Goal: Task Accomplishment & Management: Manage account settings

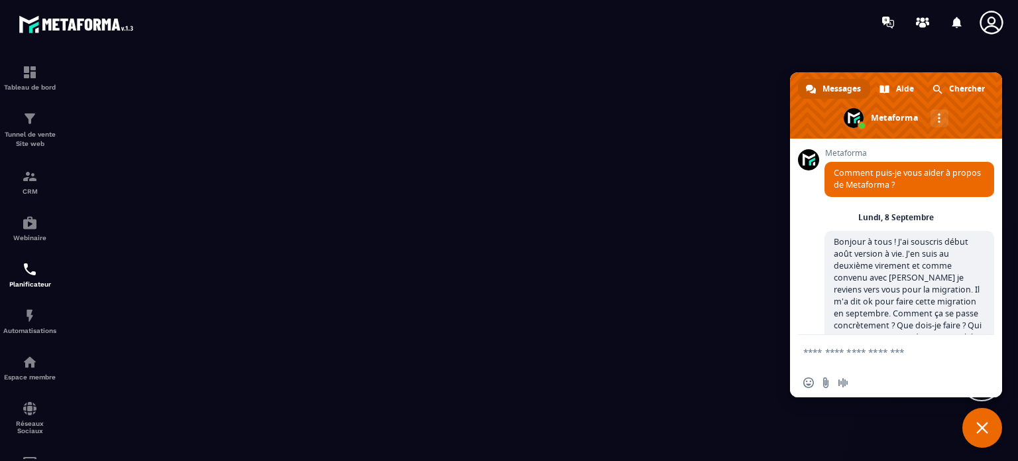
scroll to position [8674, 0]
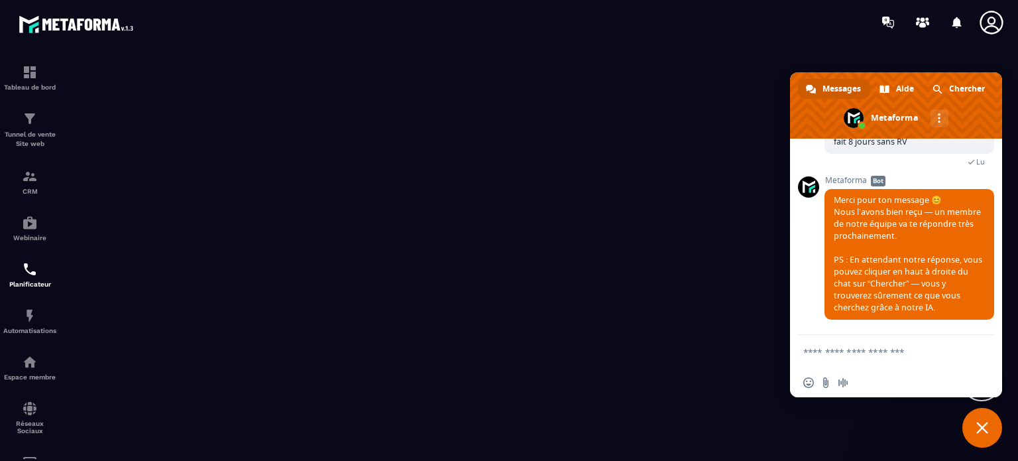
click at [980, 427] on span "Fermer le chat" at bounding box center [982, 428] width 12 height 12
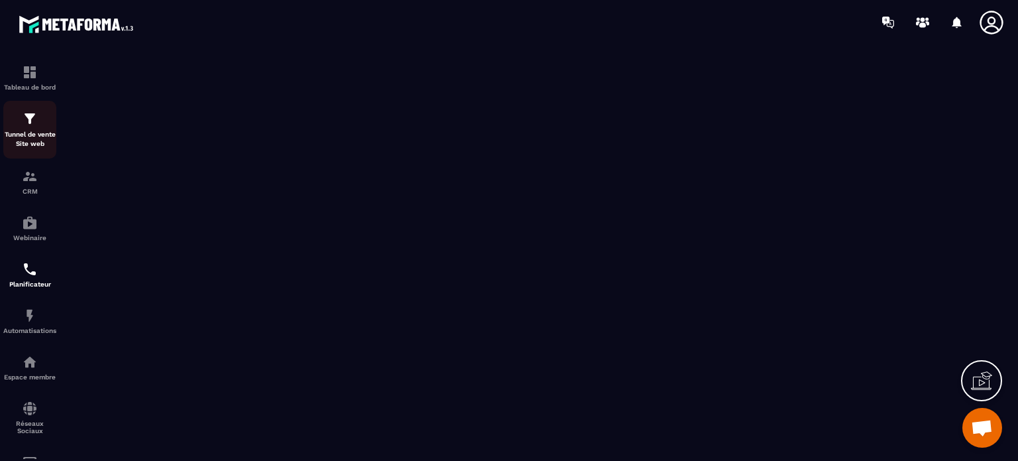
click at [37, 129] on div "Tunnel de vente Site web" at bounding box center [29, 130] width 53 height 38
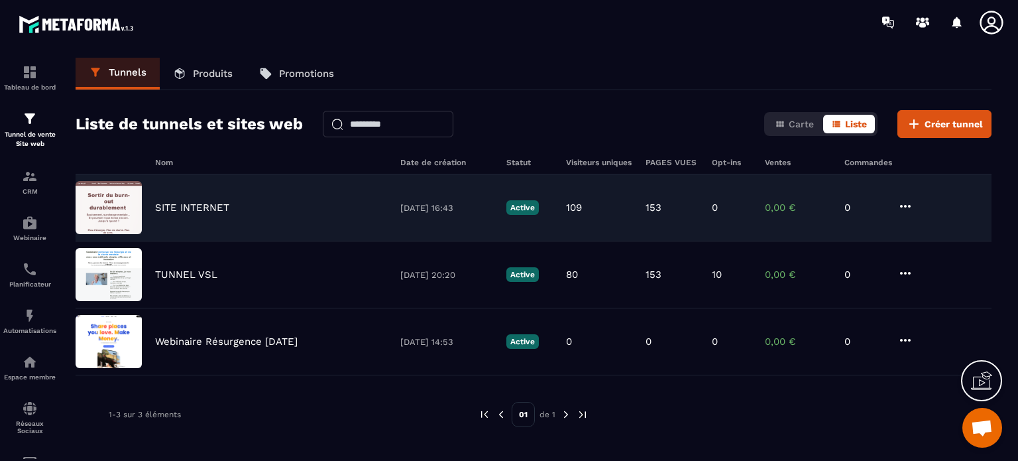
click at [901, 205] on icon at bounding box center [905, 206] width 11 height 3
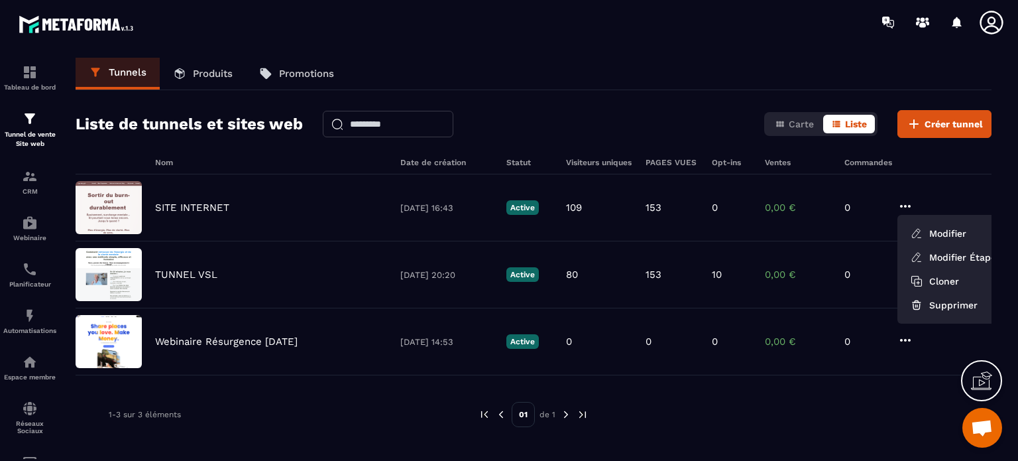
click at [544, 48] on section "Tableau de bord Tunnel de vente Site web CRM Webinaire Planificateur Automatisa…" at bounding box center [509, 256] width 1018 height 424
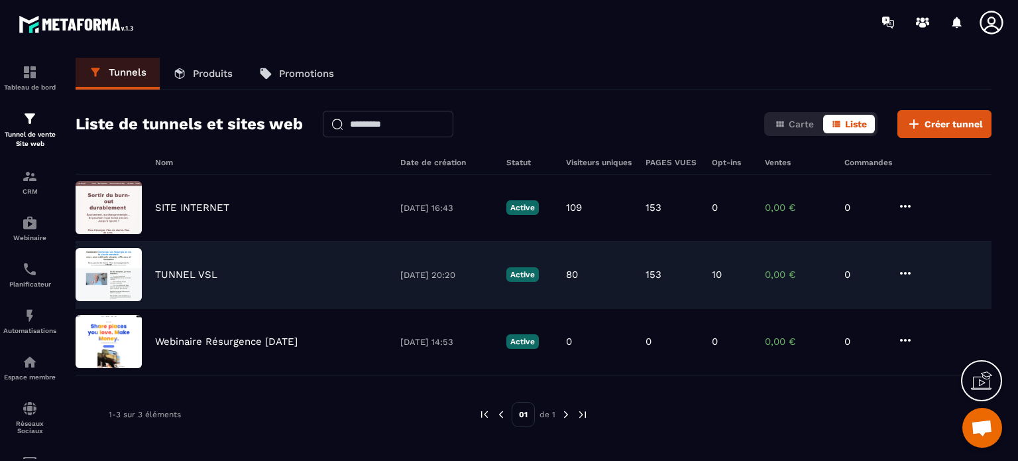
click at [901, 272] on icon at bounding box center [905, 273] width 11 height 3
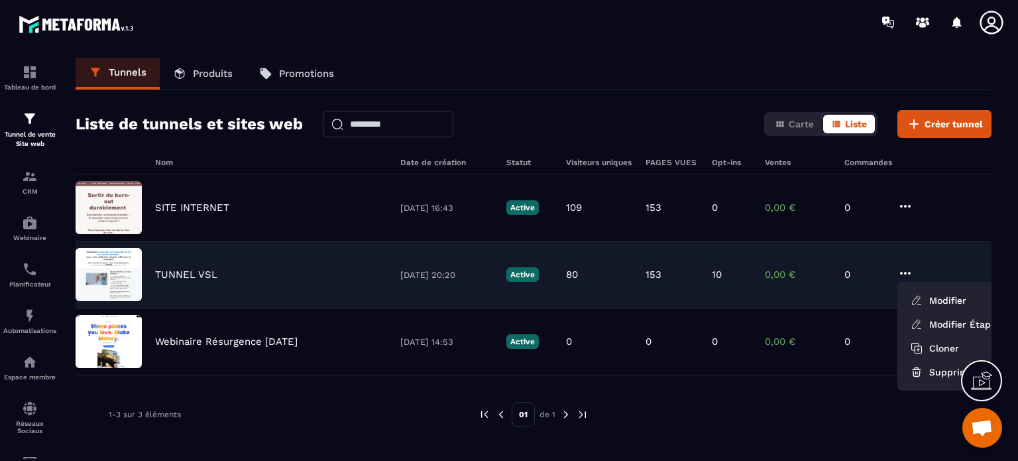
click at [901, 272] on icon at bounding box center [905, 273] width 11 height 3
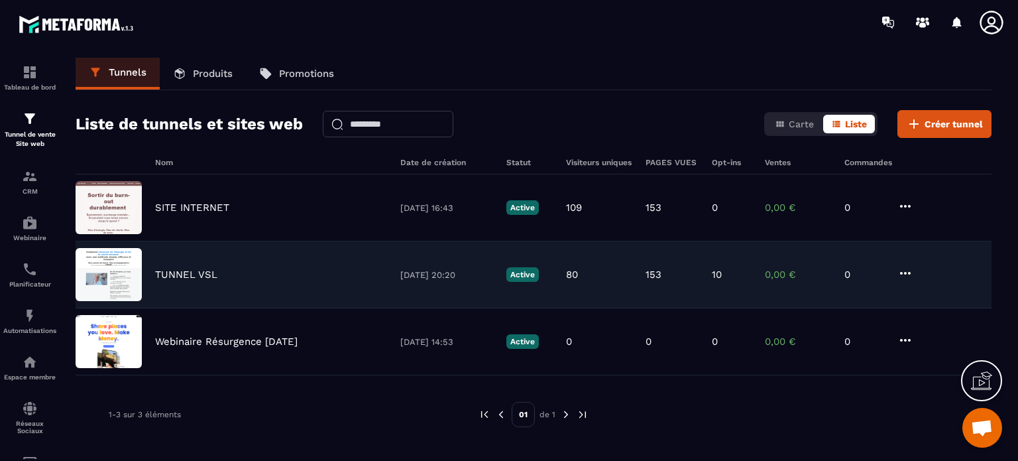
click at [570, 272] on p "80" at bounding box center [572, 274] width 12 height 12
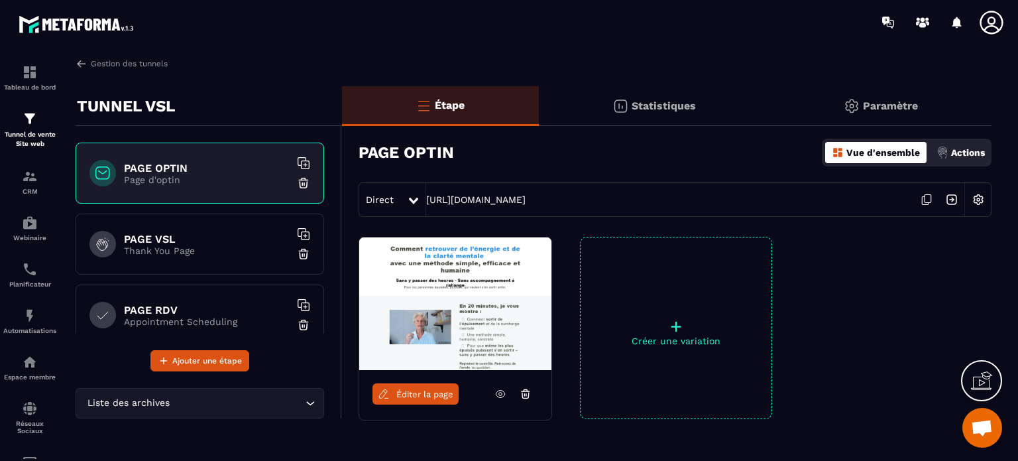
click at [973, 152] on p "Actions" at bounding box center [968, 152] width 34 height 11
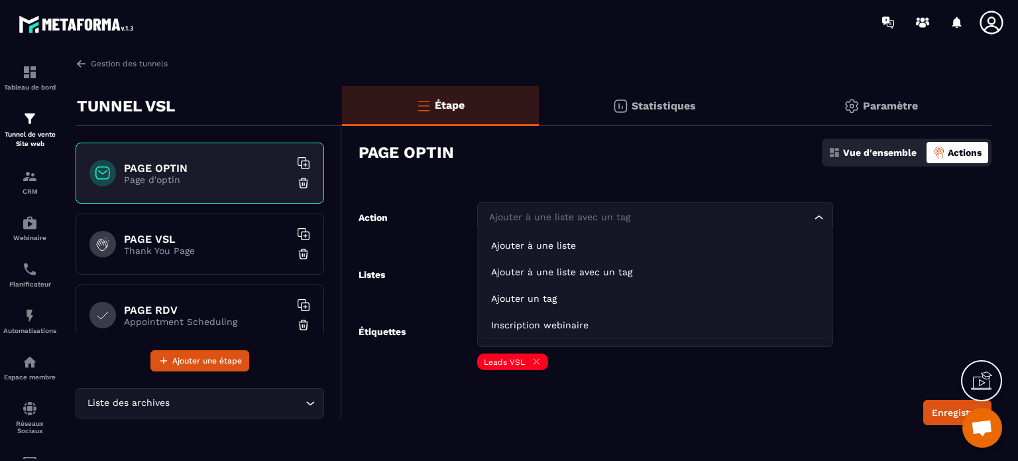
click at [822, 215] on icon "Search for option" at bounding box center [819, 217] width 13 height 13
click at [733, 170] on div "PAGE OPTIN Vue d'ensemble Actions" at bounding box center [675, 152] width 633 height 46
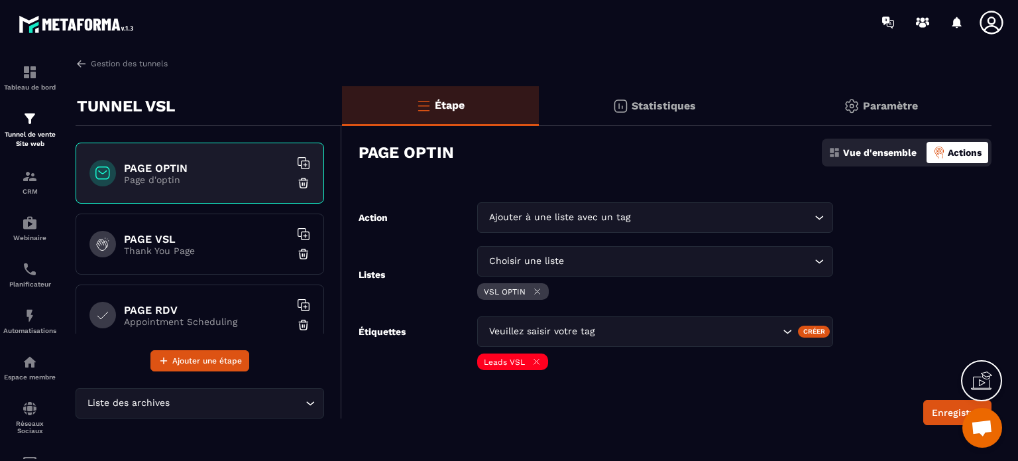
click at [651, 107] on p "Statistiques" at bounding box center [664, 105] width 64 height 13
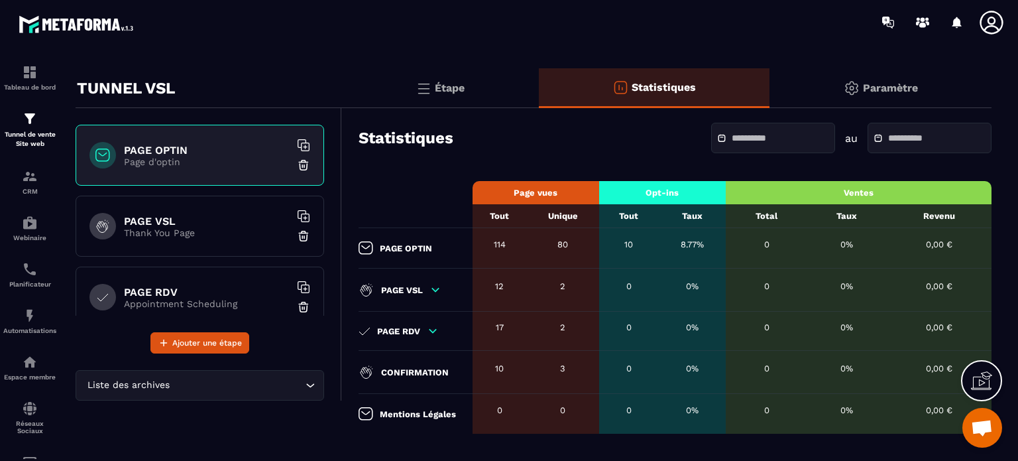
scroll to position [35, 0]
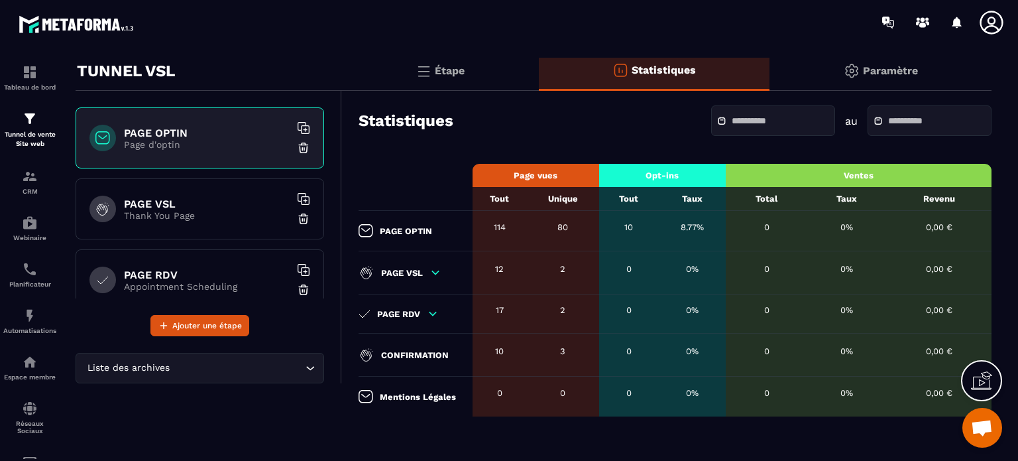
click at [874, 66] on p "Paramètre" at bounding box center [890, 70] width 55 height 13
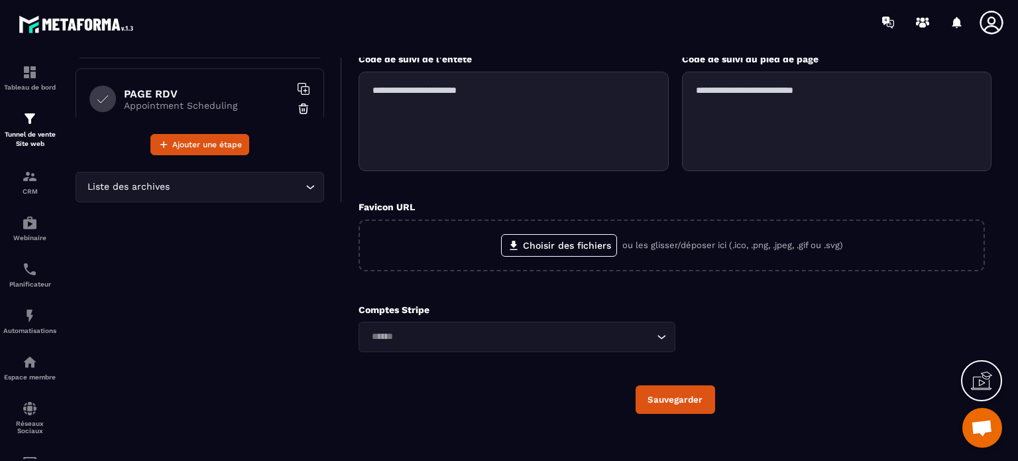
scroll to position [227, 0]
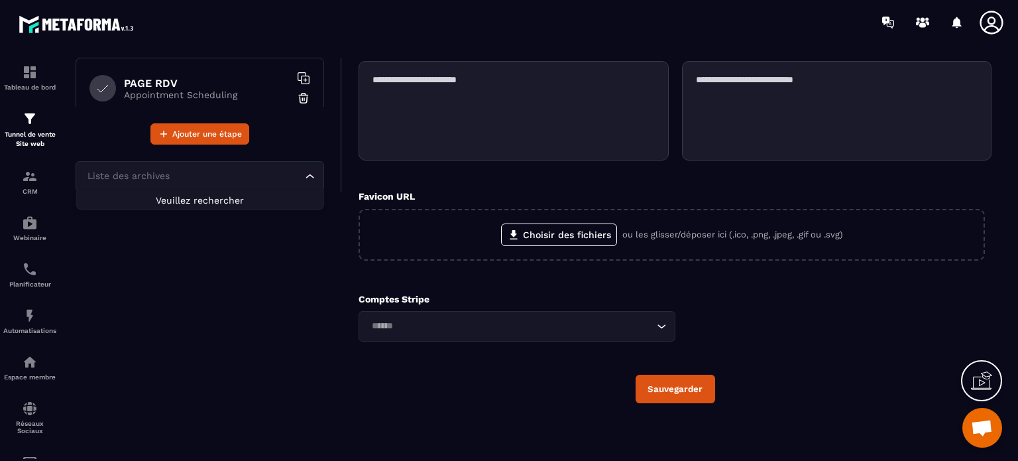
click at [312, 177] on icon "Search for option" at bounding box center [310, 176] width 13 height 13
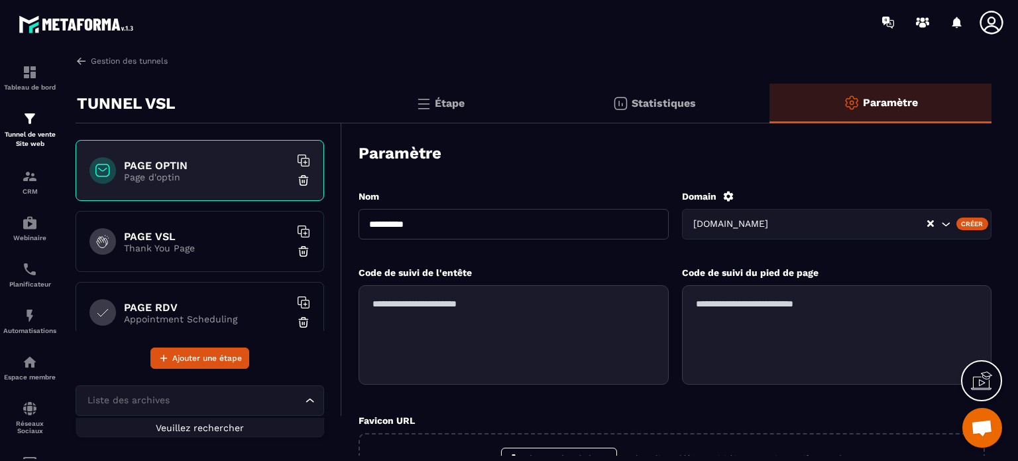
scroll to position [0, 0]
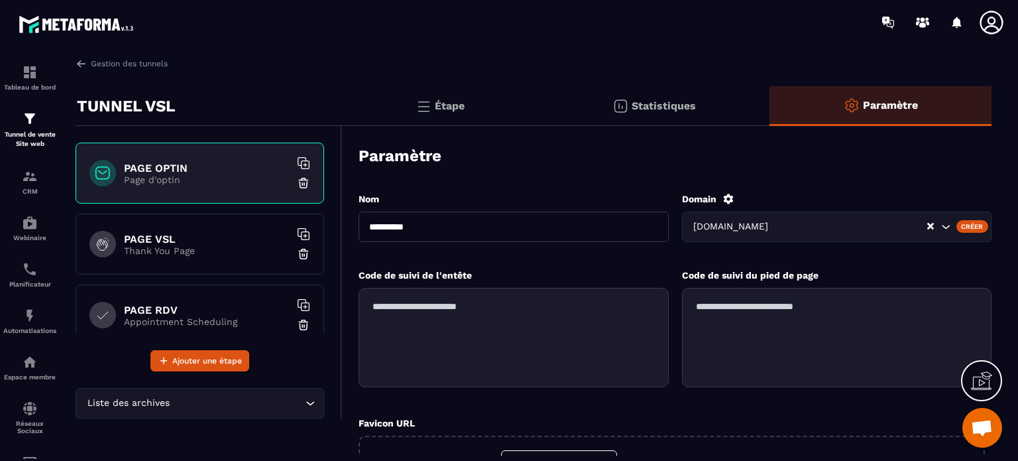
click at [453, 109] on p "Étape" at bounding box center [450, 105] width 30 height 13
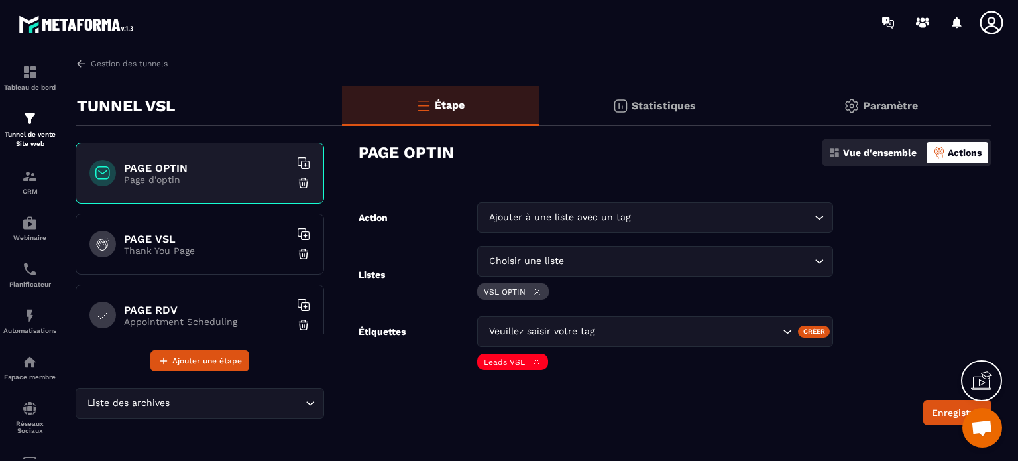
click at [866, 152] on p "Vue d'ensemble" at bounding box center [880, 152] width 74 height 11
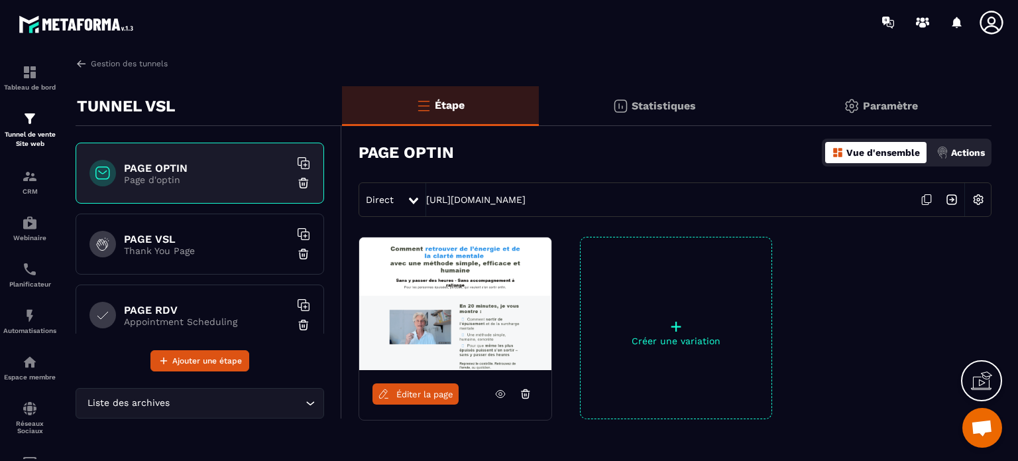
click at [498, 392] on icon at bounding box center [500, 394] width 12 height 12
click at [31, 76] on img at bounding box center [30, 72] width 16 height 16
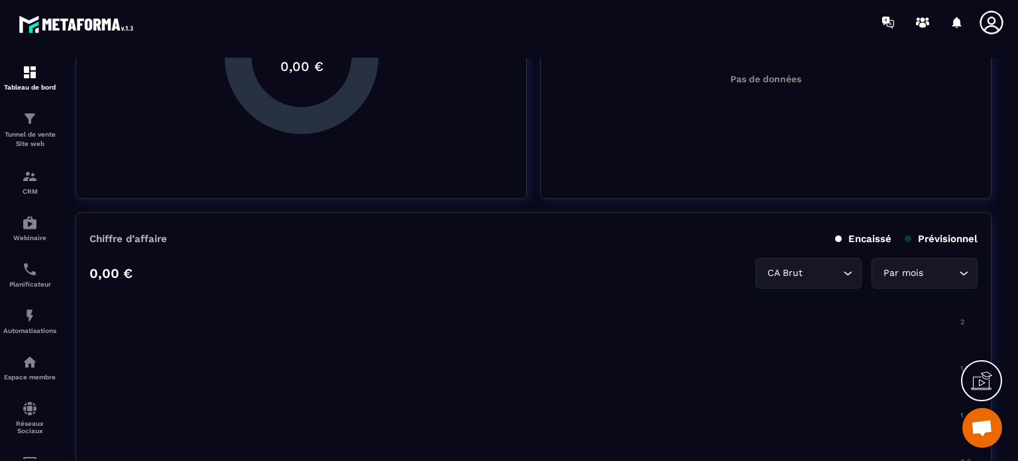
scroll to position [663, 0]
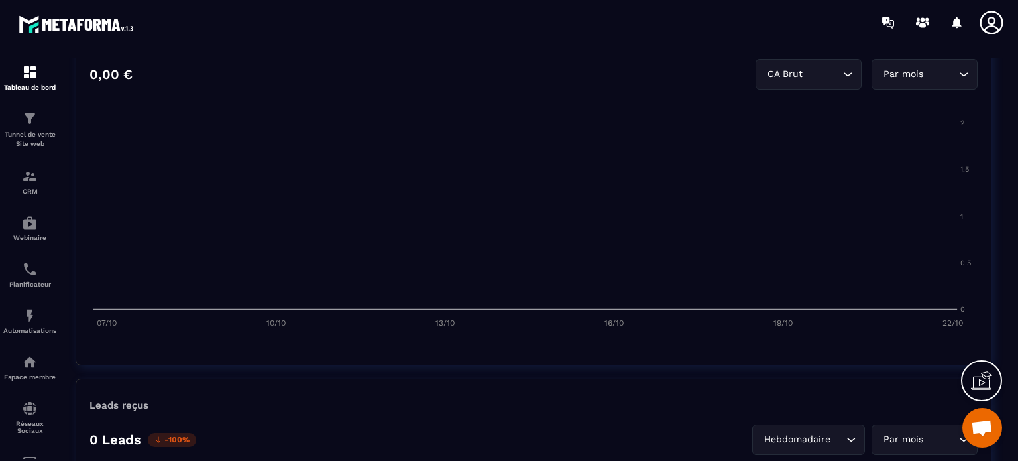
click at [989, 25] on icon at bounding box center [991, 22] width 27 height 27
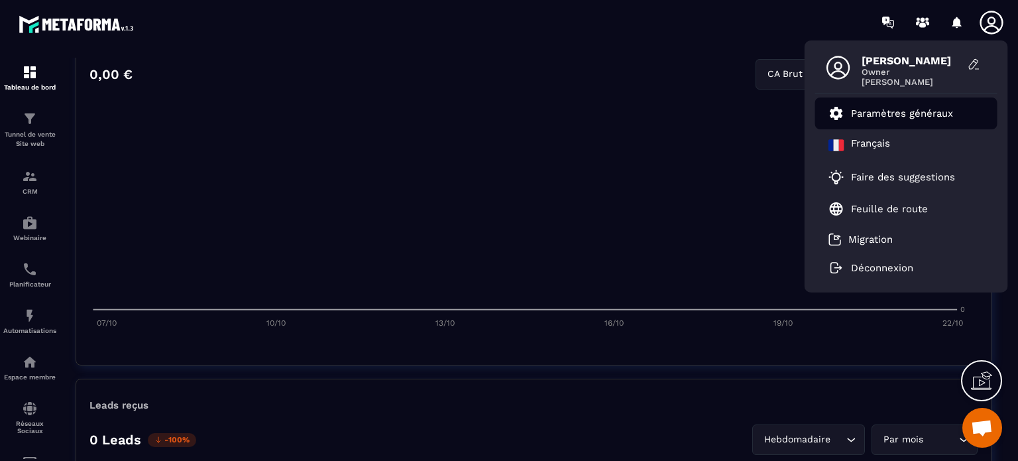
click at [873, 116] on p "Paramètres généraux" at bounding box center [902, 113] width 102 height 12
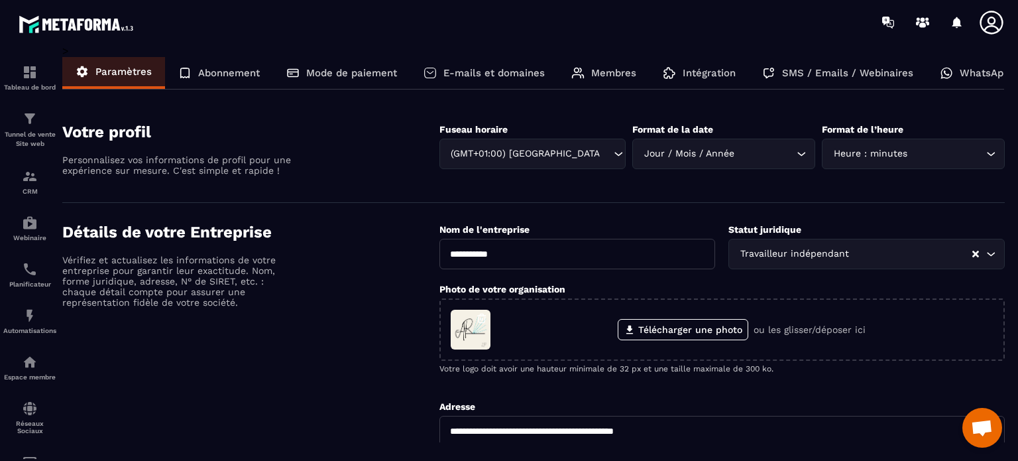
click at [468, 73] on p "E-mails et domaines" at bounding box center [493, 73] width 101 height 12
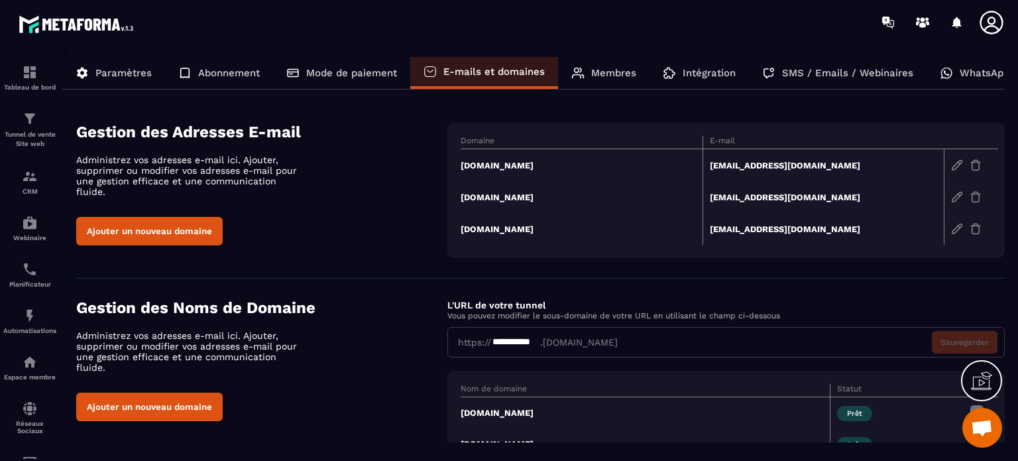
click at [610, 68] on p "Membres" at bounding box center [613, 73] width 45 height 12
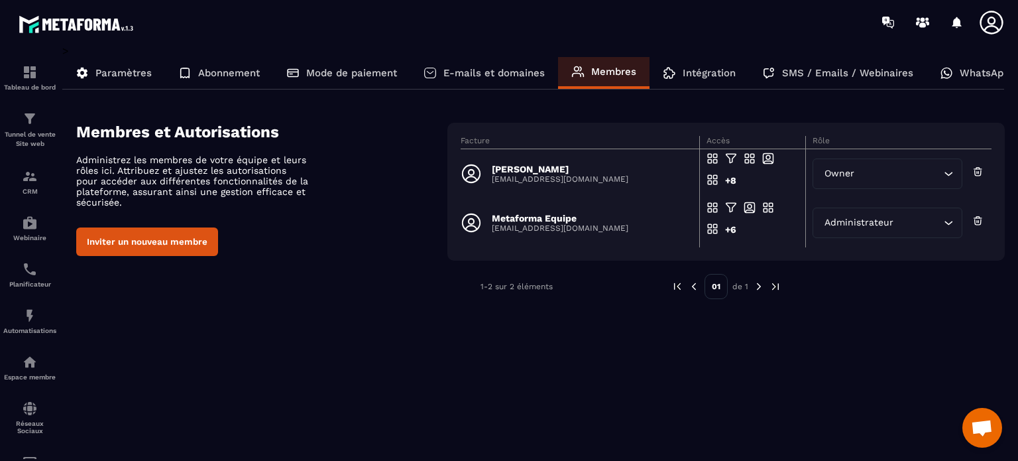
click at [701, 71] on p "Intégration" at bounding box center [709, 73] width 53 height 12
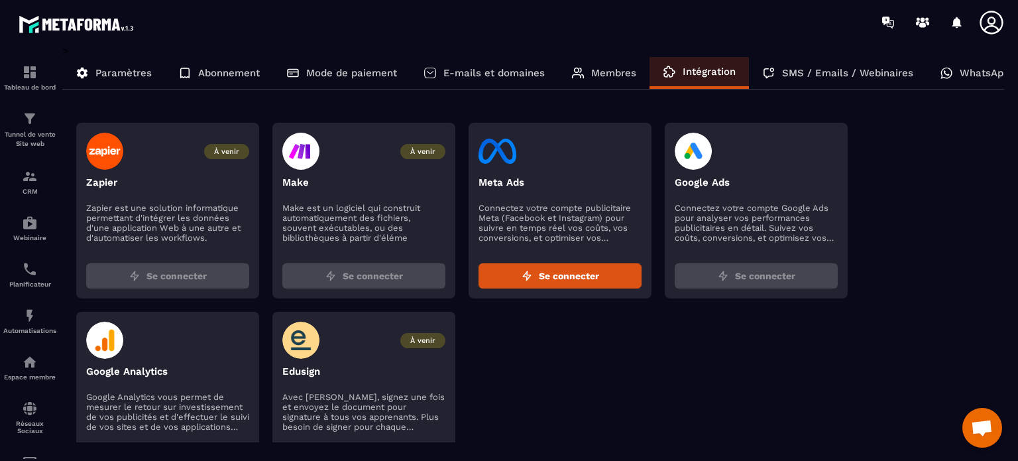
click at [815, 73] on p "SMS / Emails / Webinaires" at bounding box center [847, 73] width 131 height 12
